Goal: Information Seeking & Learning: Learn about a topic

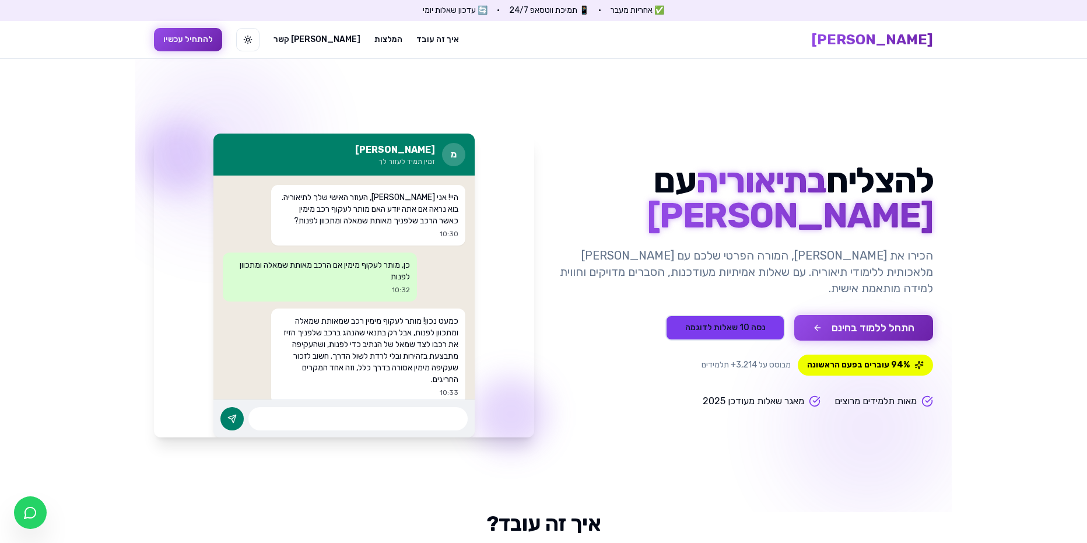
click at [738, 324] on button "נסה 10 שאלות לדוגמה" at bounding box center [726, 328] width 120 height 26
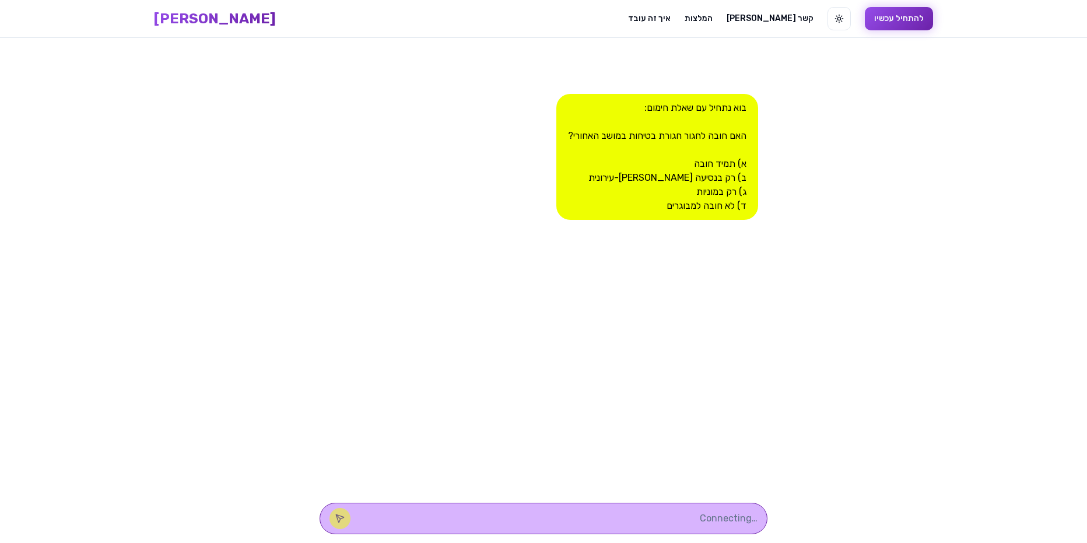
scroll to position [1, 0]
click at [741, 162] on div "בוא נתחיל עם שאלת חימום: האם חובה לחגור חגורת בטיחות במושב האחורי? א) תמיד חובה…" at bounding box center [658, 156] width 202 height 126
click at [717, 520] on textarea at bounding box center [560, 518] width 396 height 14
type textarea "ת"
type textarea "תמיד חובה"
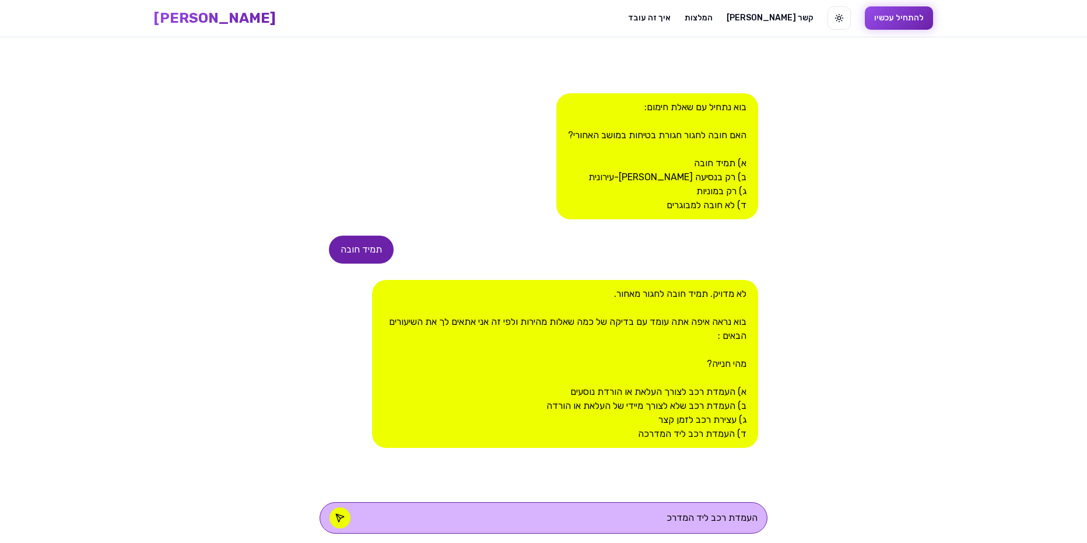
type textarea "העמדת רכב ליד המדרכה"
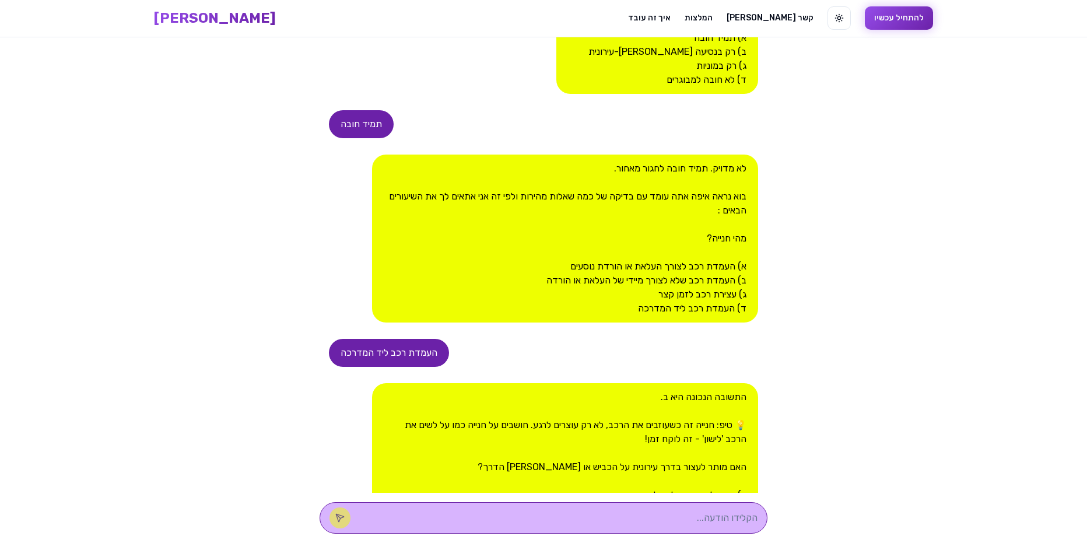
scroll to position [284, 0]
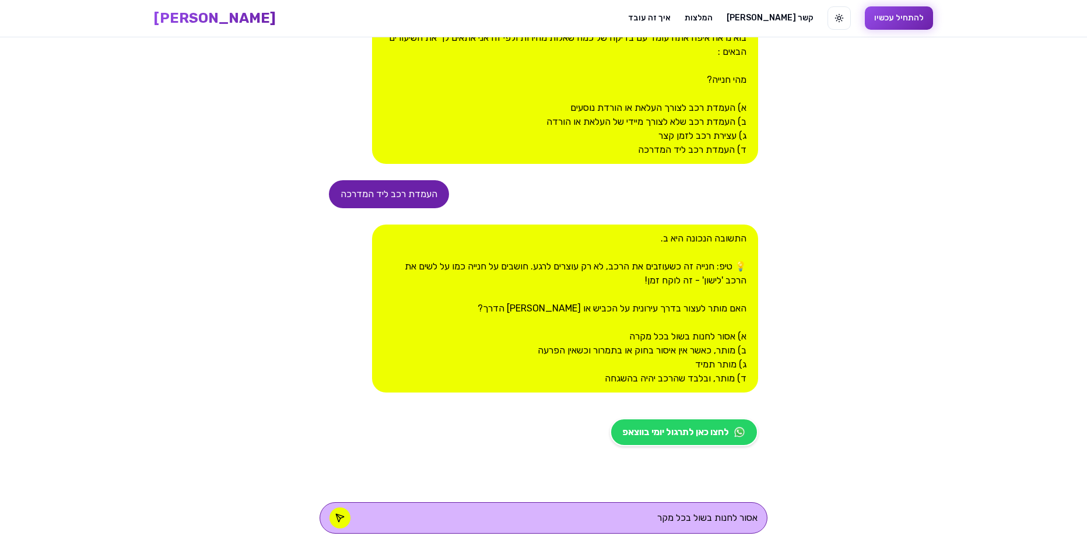
type textarea "אסור לחנות בשול בכל מקרה"
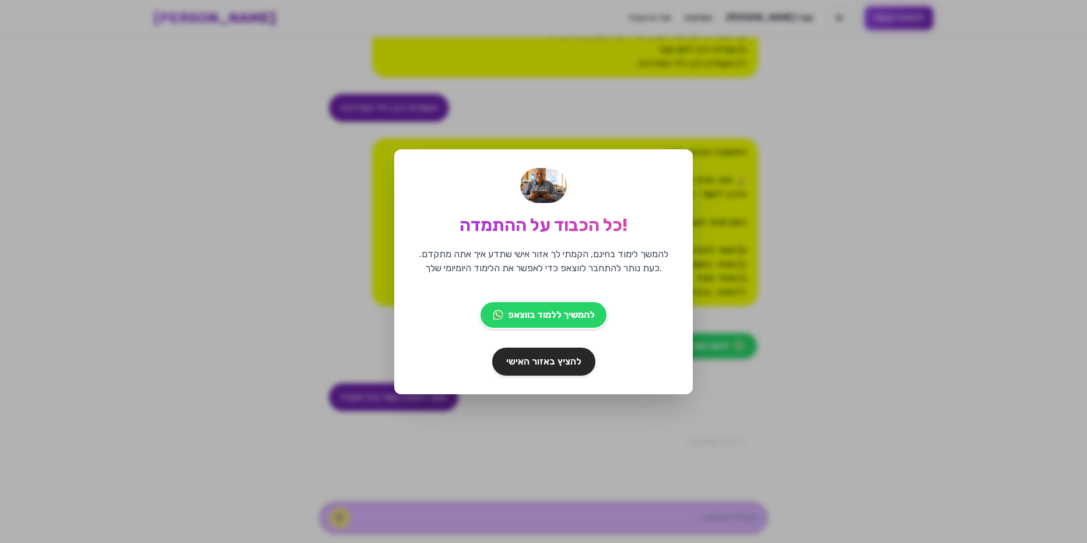
scroll to position [415, 0]
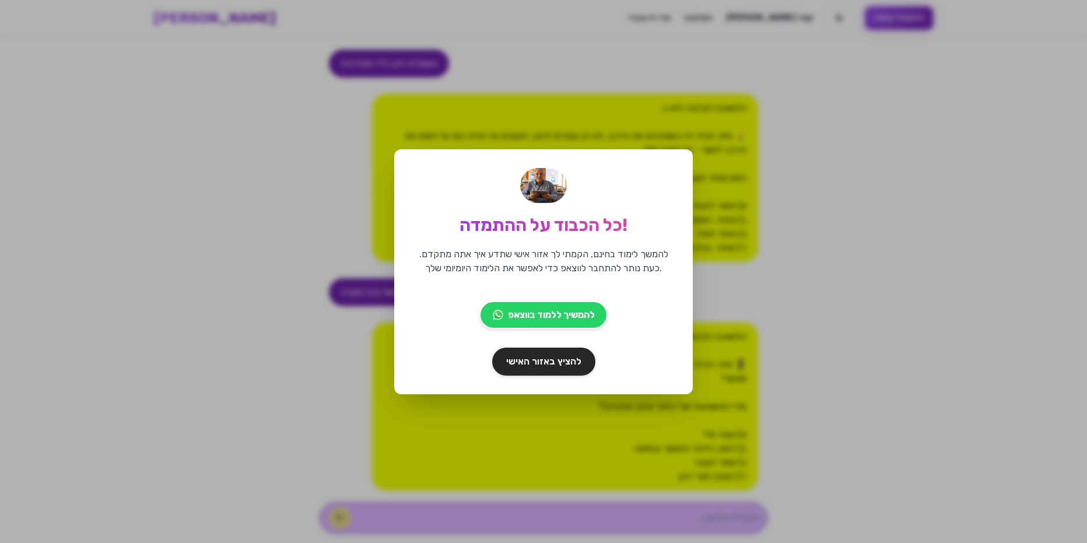
click at [847, 289] on div "כל הכבוד על ההתמדה! להמשך לימוד בחינם, הקמתי לך אזור אישי שתדע איך אתה מתקדם. כ…" at bounding box center [543, 271] width 1087 height 543
click at [476, 405] on div "כל הכבוד על ההתמדה! להמשך לימוד בחינם, הקמתי לך אזור אישי שתדע איך אתה מתקדם. כ…" at bounding box center [543, 271] width 1087 height 543
click at [777, 316] on div "כל הכבוד על ההתמדה! להמשך לימוד בחינם, הקמתי לך אזור אישי שתדע איך אתה מתקדם. כ…" at bounding box center [543, 271] width 1087 height 543
click at [516, 370] on link "להציץ באזור האישי" at bounding box center [543, 361] width 109 height 29
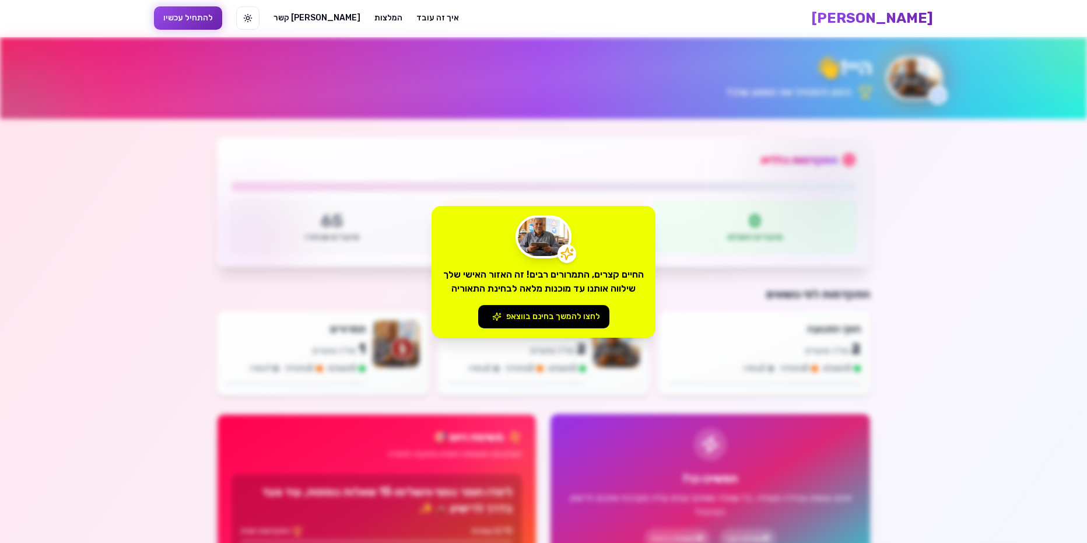
click at [191, 19] on div "החיים קצרים, התמרורים רבים! זה האזור האישי שלך שילווה אותנו עד מוכנות מלאה לבחי…" at bounding box center [543, 271] width 1087 height 543
click at [520, 315] on button "לחצו להמשך בחינם בווצאפ" at bounding box center [543, 316] width 131 height 23
